Goal: Information Seeking & Learning: Learn about a topic

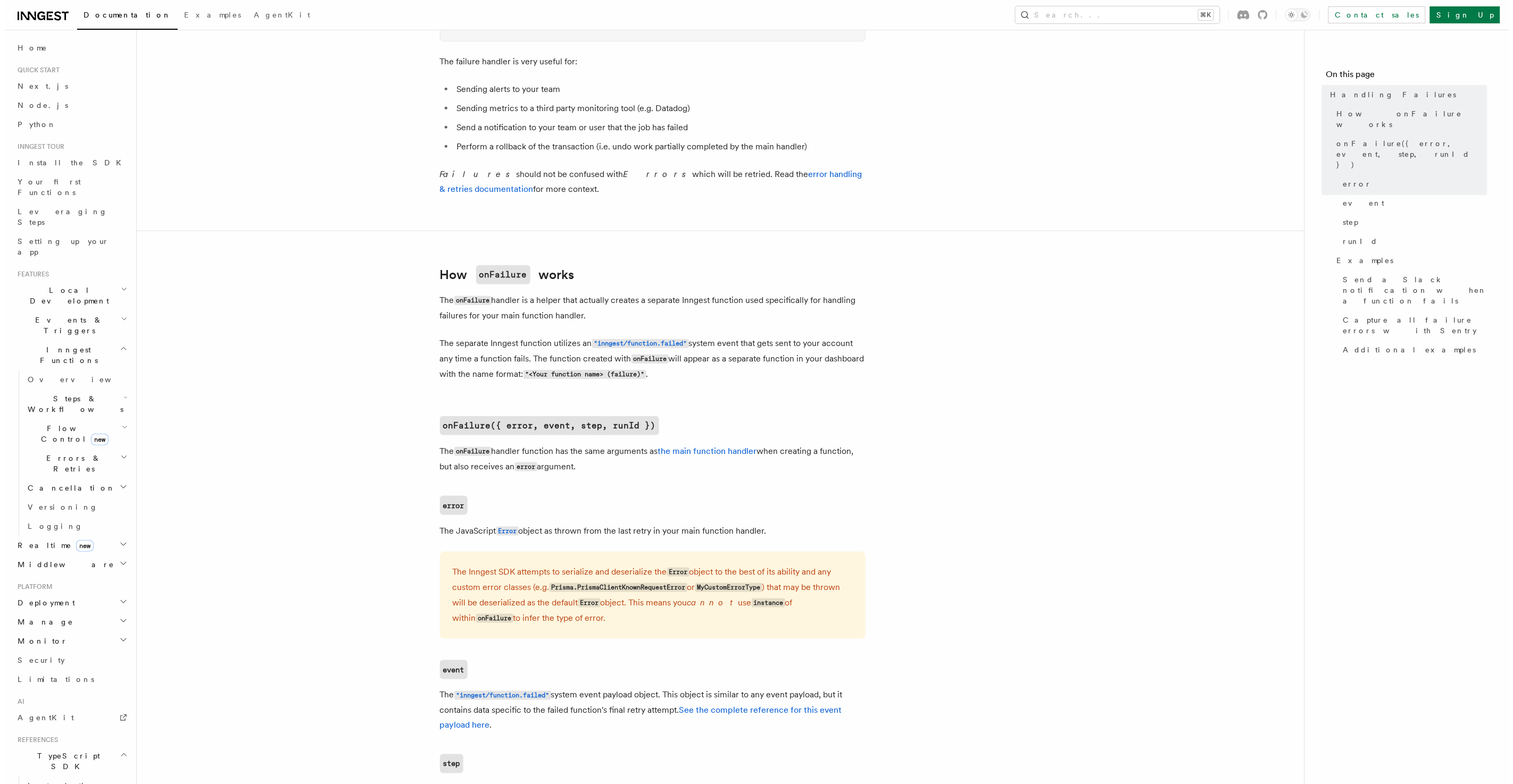
scroll to position [299, 0]
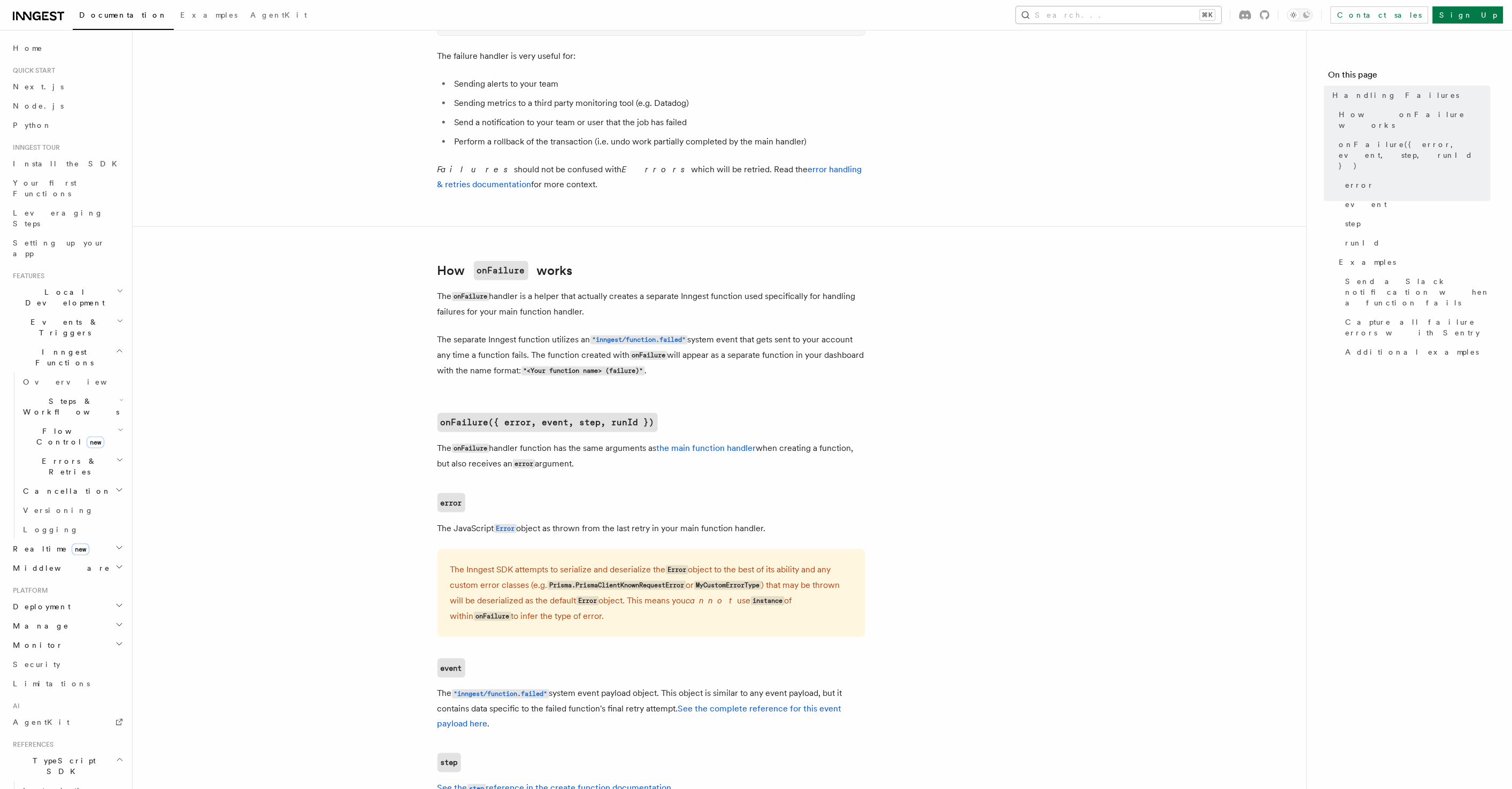
click at [1123, 20] on button "Search... ⌘K" at bounding box center [1119, 15] width 205 height 17
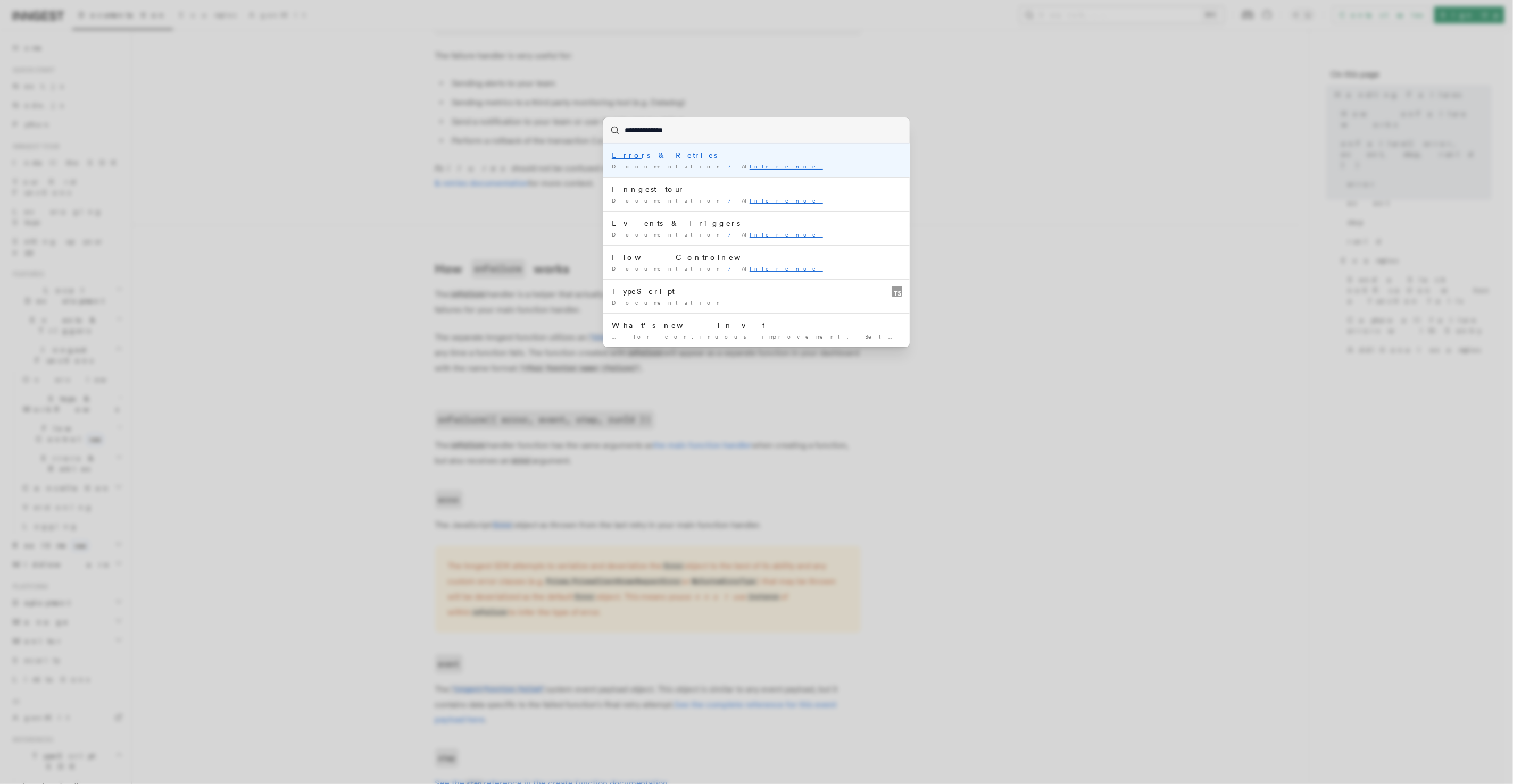
type input "**********"
